Goal: Information Seeking & Learning: Learn about a topic

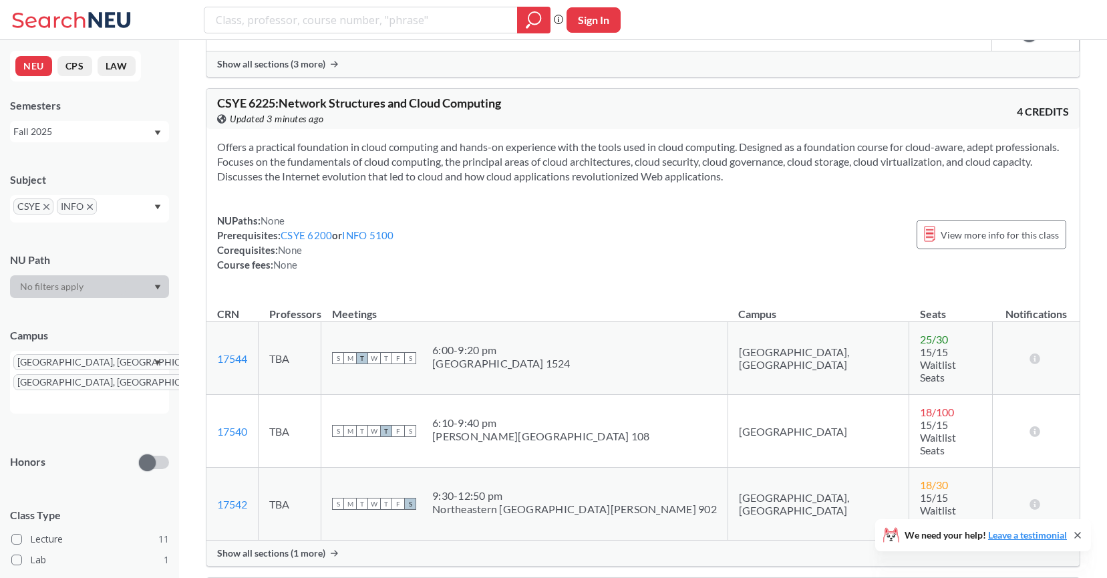
scroll to position [3320, 0]
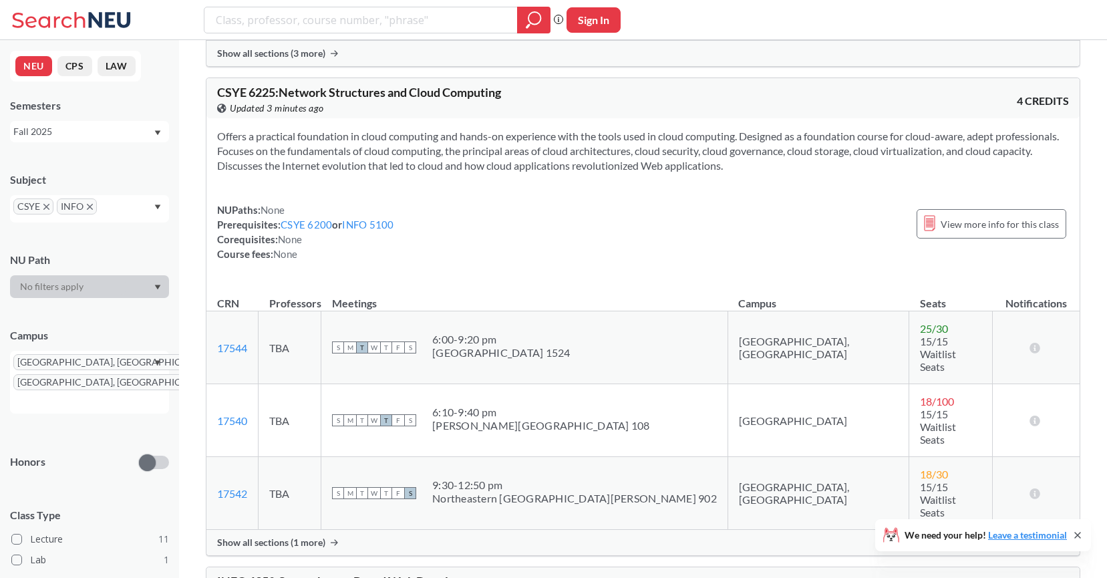
click at [304, 536] on span "Show all sections (1 more)" at bounding box center [271, 542] width 108 height 12
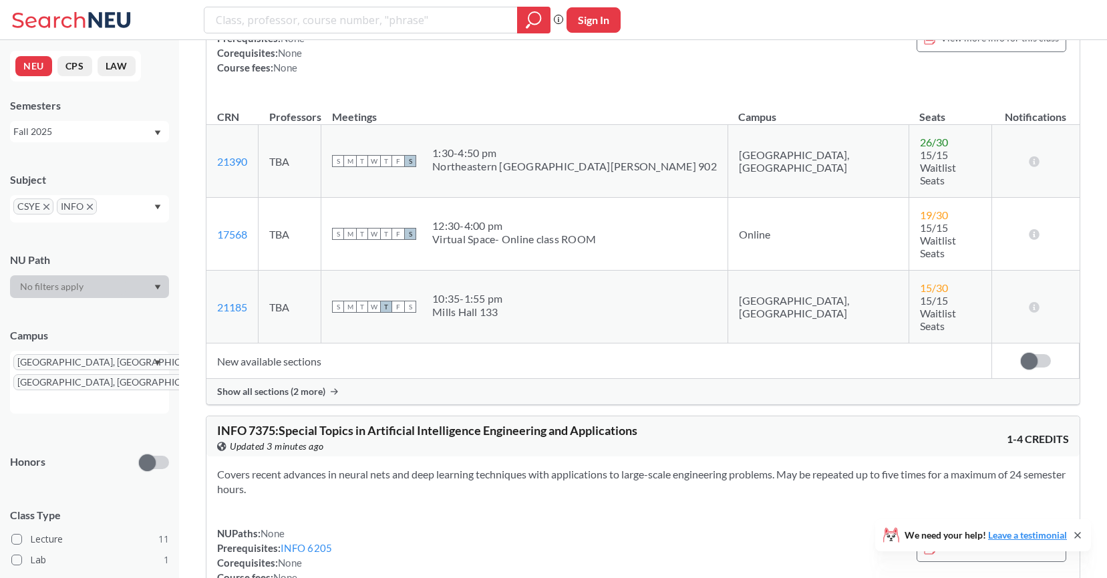
scroll to position [5050, 0]
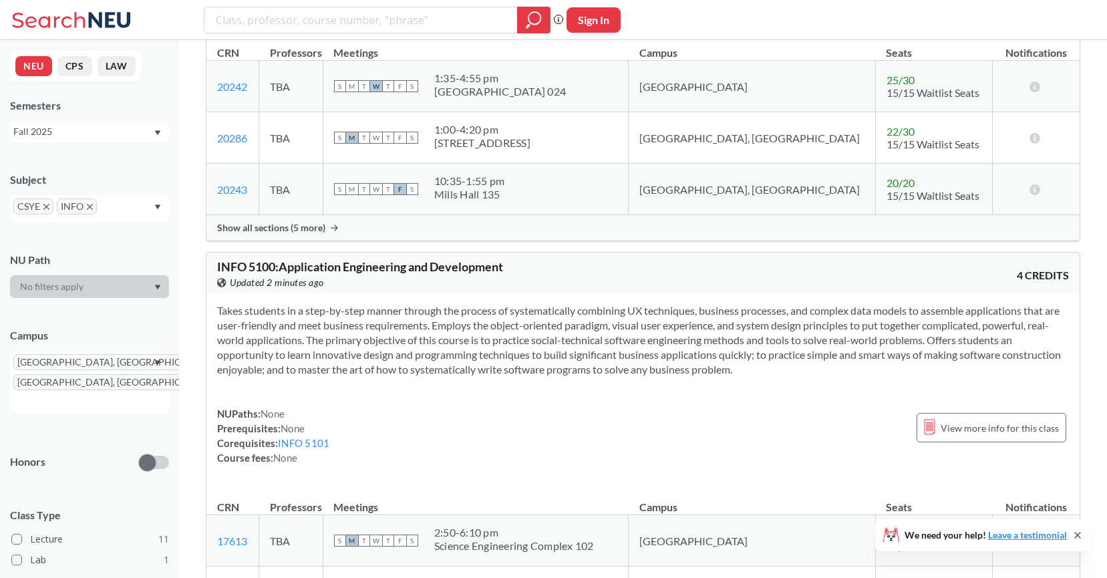
scroll to position [433, 0]
